Goal: Task Accomplishment & Management: Use online tool/utility

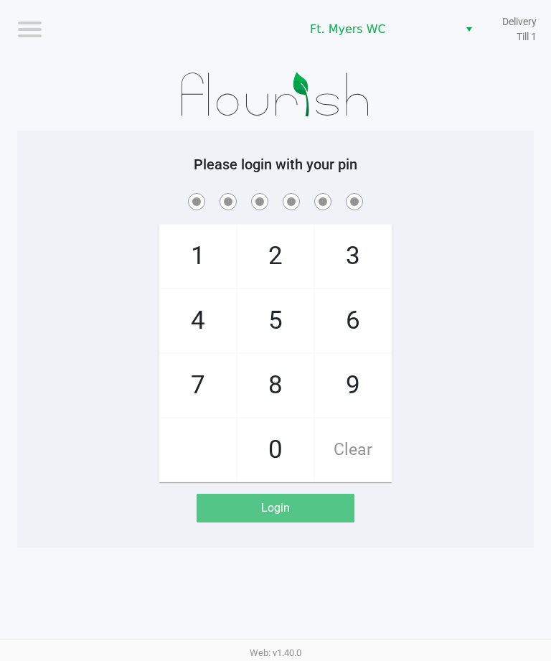
click at [210, 318] on span "4" at bounding box center [198, 320] width 76 height 63
checkbox input "true"
click at [212, 370] on span "7" at bounding box center [198, 385] width 76 height 63
checkbox input "true"
click at [345, 315] on span "6" at bounding box center [353, 320] width 76 height 63
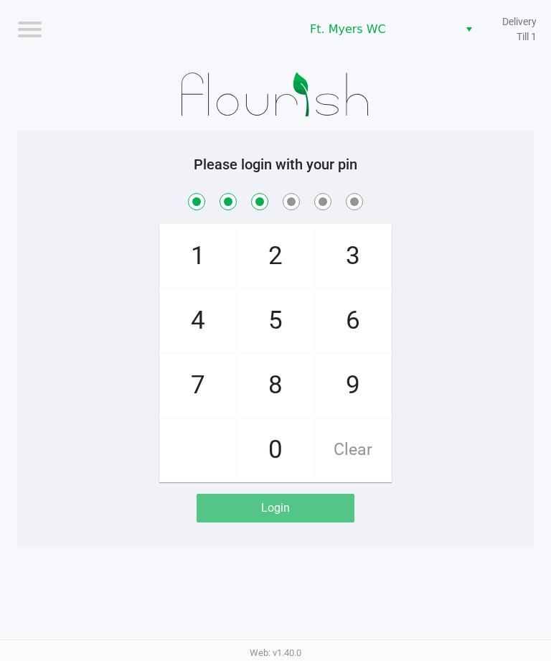
checkbox input "true"
click at [364, 369] on span "9" at bounding box center [353, 385] width 76 height 63
checkbox input "true"
click at [281, 327] on span "5" at bounding box center [276, 320] width 76 height 63
checkbox input "true"
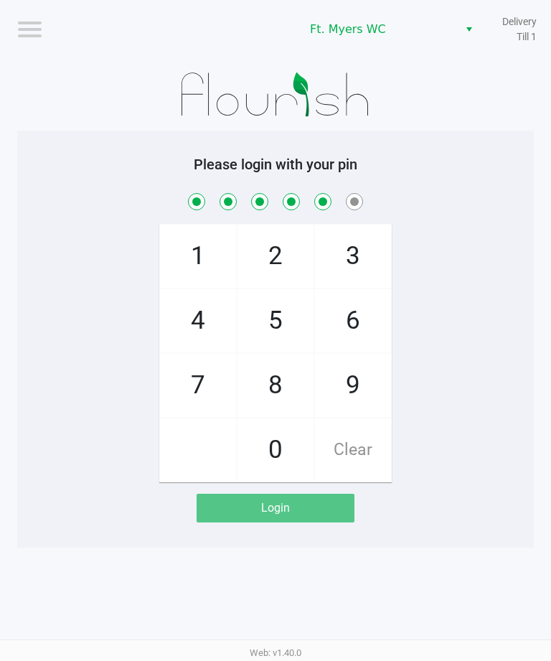
click at [350, 324] on span "6" at bounding box center [353, 320] width 76 height 63
checkbox input "true"
